Goal: Find specific page/section: Find specific page/section

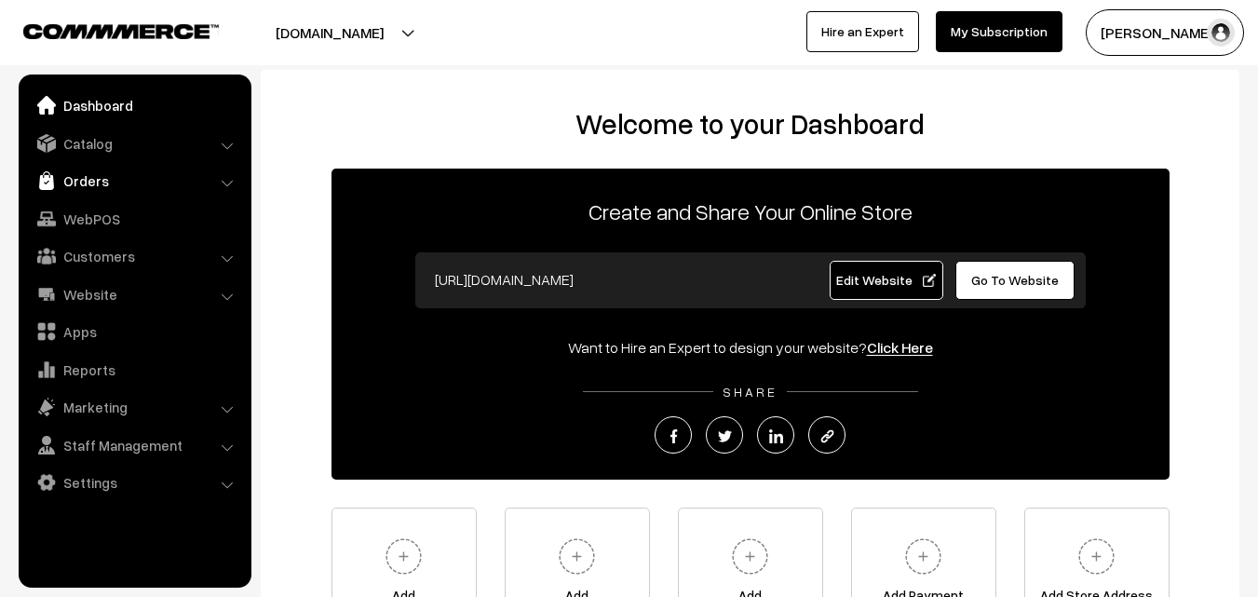
click at [97, 171] on link "Orders" at bounding box center [134, 181] width 222 height 34
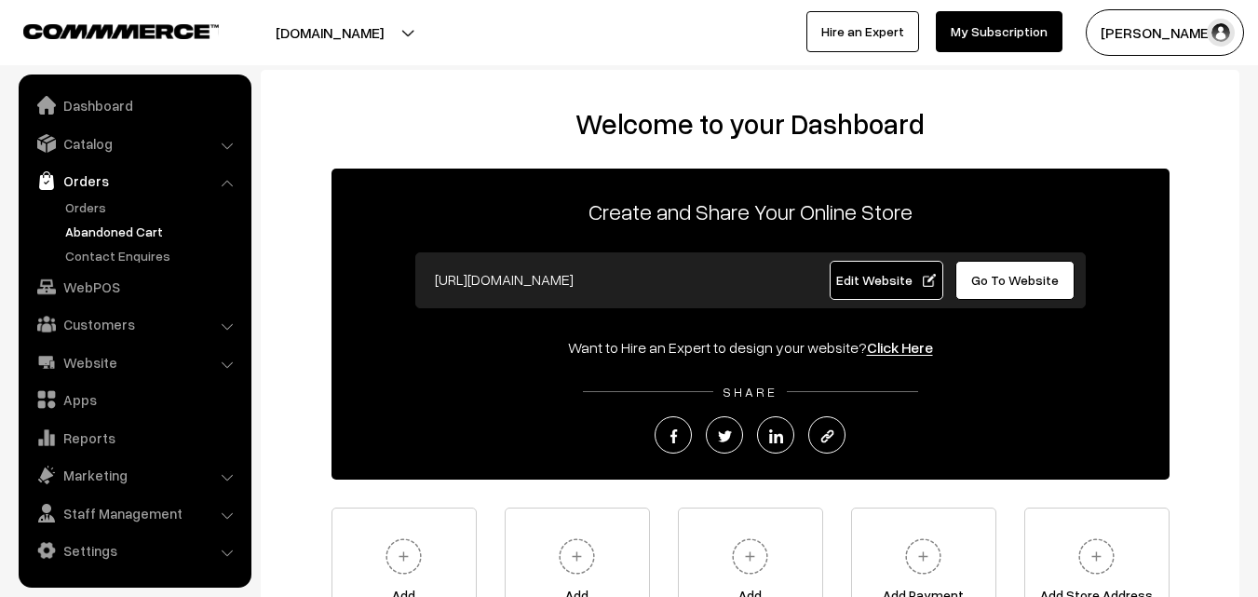
click at [112, 234] on link "Abandoned Cart" at bounding box center [153, 232] width 184 height 20
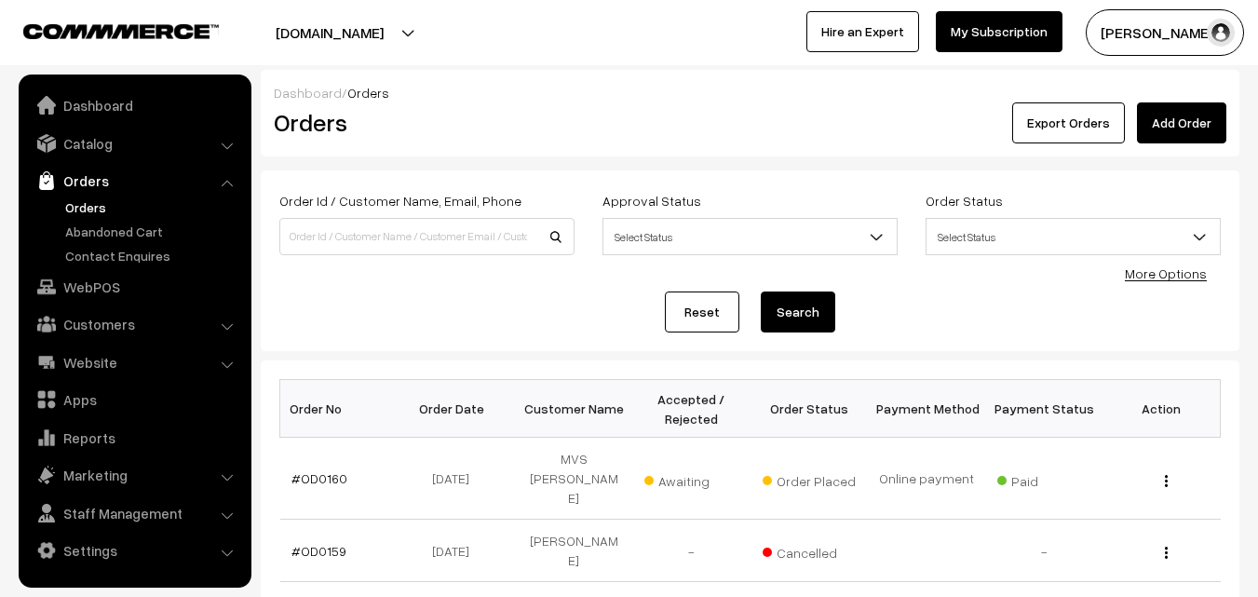
click at [101, 228] on link "Abandoned Cart" at bounding box center [153, 232] width 184 height 20
